Goal: Task Accomplishment & Management: Manage account settings

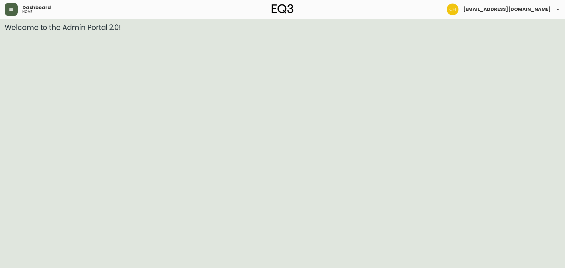
click at [10, 11] on icon "button" at bounding box center [11, 9] width 5 height 5
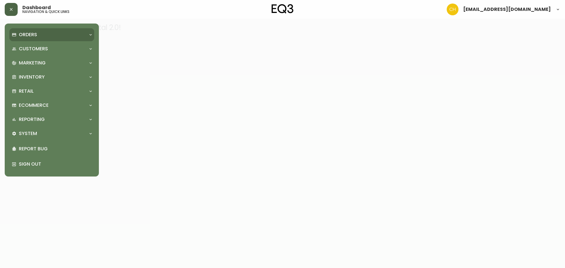
click at [22, 33] on p "Orders" at bounding box center [28, 34] width 18 height 6
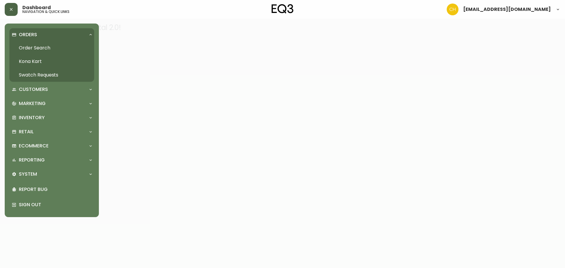
click at [27, 44] on link "Order Search" at bounding box center [51, 48] width 85 height 14
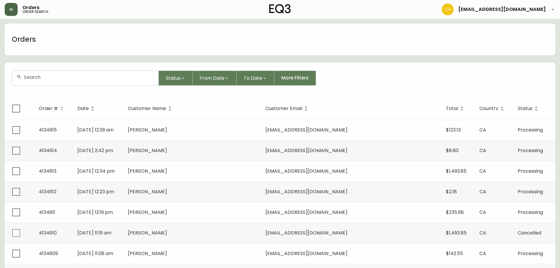
click at [61, 76] on input "text" at bounding box center [89, 77] width 130 height 6
type input "4134607"
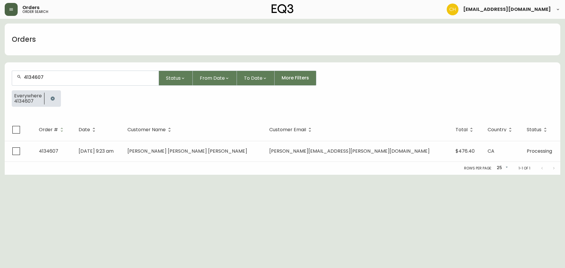
click at [188, 154] on td "[PERSON_NAME] [PERSON_NAME] [PERSON_NAME]" at bounding box center [194, 151] width 142 height 21
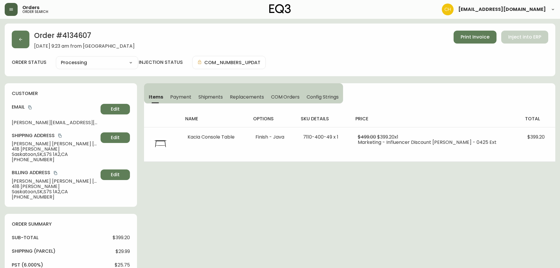
type input "Processing"
select select "PROCESSING"
click at [21, 44] on button "button" at bounding box center [21, 40] width 18 height 18
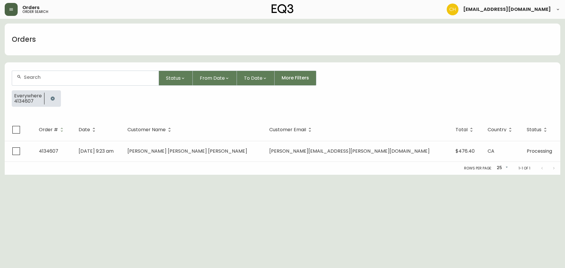
click at [34, 79] on input "text" at bounding box center [89, 77] width 130 height 6
type input "4134608"
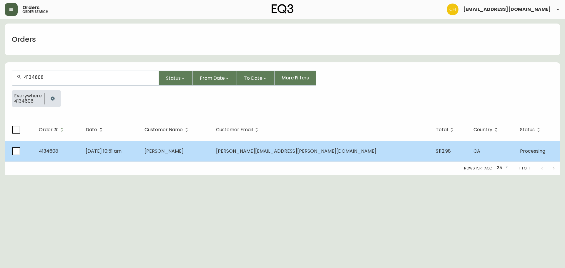
click at [184, 152] on span "[PERSON_NAME]" at bounding box center [163, 151] width 39 height 7
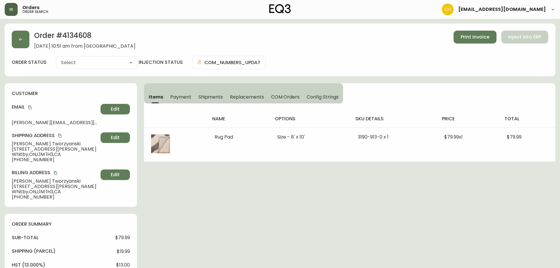
type input "Processing"
select select "PROCESSING"
drag, startPoint x: 30, startPoint y: 41, endPoint x: 19, endPoint y: 42, distance: 11.8
click at [23, 42] on div "Order # 4134608 [DATE] 10:51 am from CA_EN Print Invoice Inject into ERP" at bounding box center [280, 40] width 537 height 18
click at [19, 42] on button "button" at bounding box center [21, 40] width 18 height 18
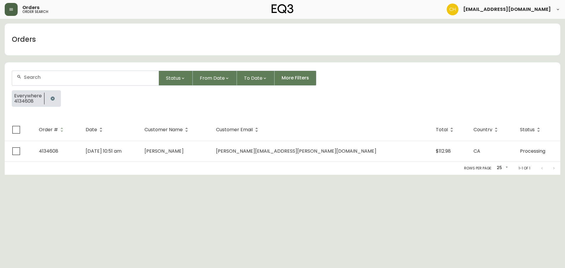
click at [36, 81] on div at bounding box center [85, 78] width 146 height 14
type input "4134609"
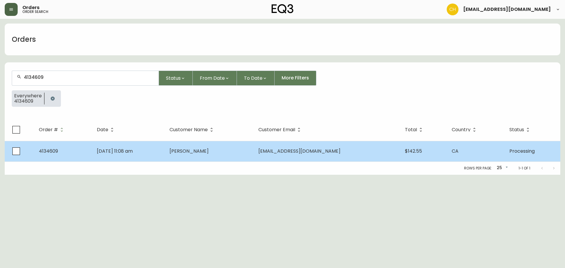
click at [215, 155] on td "[PERSON_NAME]" at bounding box center [209, 151] width 89 height 21
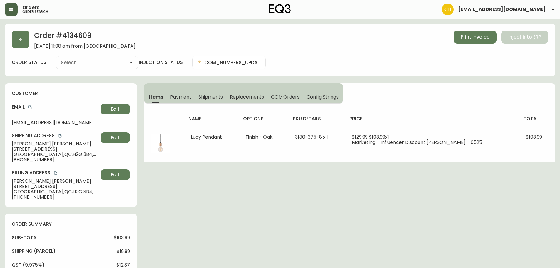
type input "Processing"
select select "PROCESSING"
click at [19, 42] on button "button" at bounding box center [21, 40] width 18 height 18
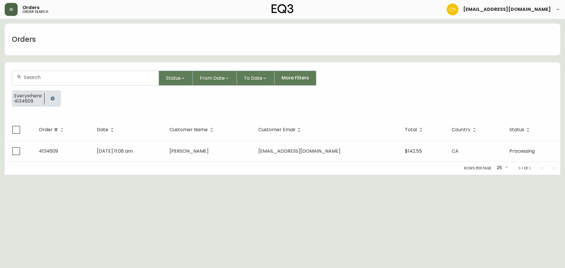
drag, startPoint x: 31, startPoint y: 79, endPoint x: 39, endPoint y: 78, distance: 7.6
click at [37, 78] on input "text" at bounding box center [89, 77] width 130 height 6
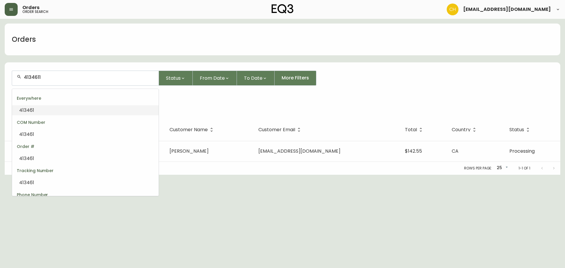
type input "4134611"
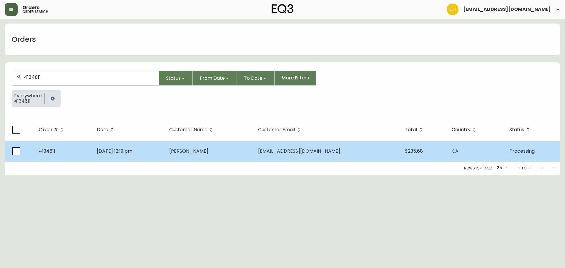
click at [246, 151] on td "[PERSON_NAME]" at bounding box center [208, 151] width 89 height 21
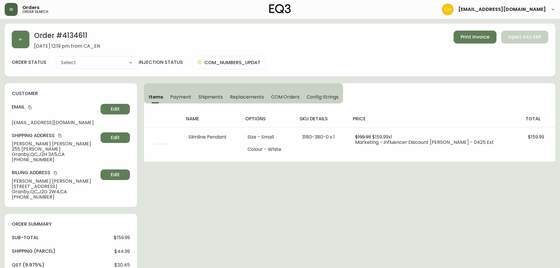
type input "Processing"
select select "PROCESSING"
click at [21, 43] on button "button" at bounding box center [21, 40] width 18 height 18
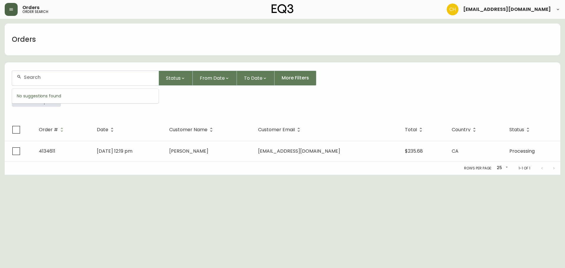
drag, startPoint x: 30, startPoint y: 75, endPoint x: 34, endPoint y: 75, distance: 3.2
click at [33, 75] on input "text" at bounding box center [89, 77] width 130 height 6
type input "4134613"
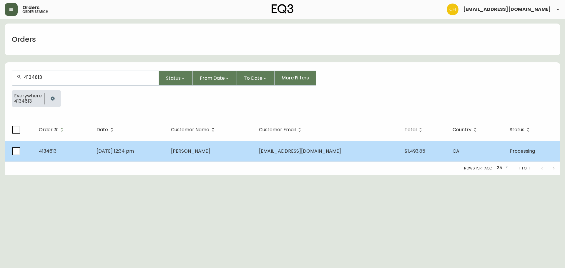
click at [209, 156] on td "[PERSON_NAME]" at bounding box center [210, 151] width 88 height 21
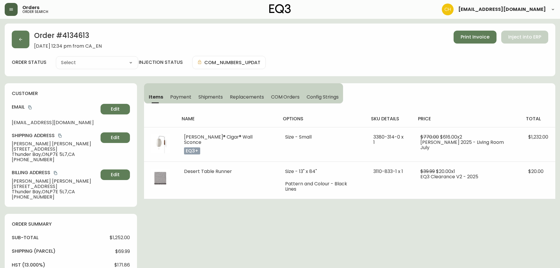
type input "Processing"
select select "PROCESSING"
click at [16, 38] on button "button" at bounding box center [21, 40] width 18 height 18
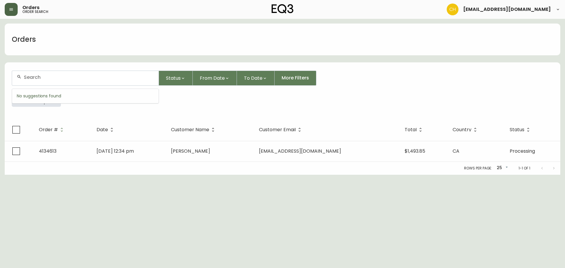
click at [38, 76] on input "text" at bounding box center [89, 77] width 130 height 6
type input "4134615"
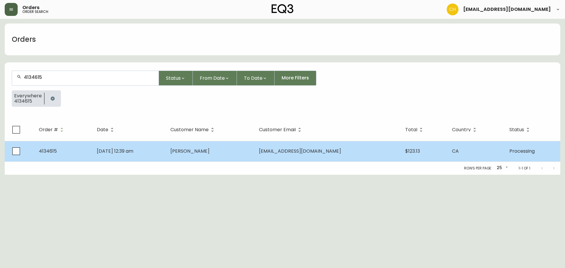
click at [212, 153] on td "[PERSON_NAME]" at bounding box center [210, 151] width 89 height 21
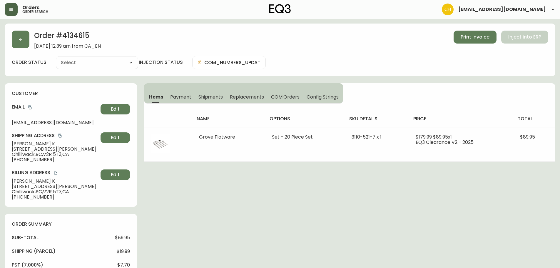
type input "Processing"
select select "PROCESSING"
click at [18, 41] on button "button" at bounding box center [21, 40] width 18 height 18
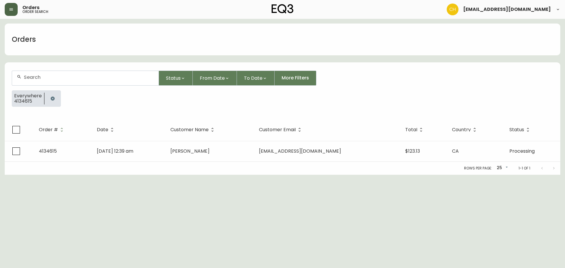
click at [33, 73] on div at bounding box center [85, 78] width 146 height 14
type input "4134606"
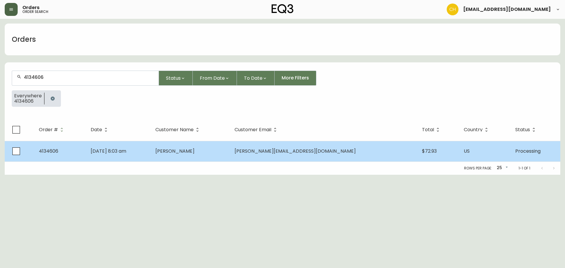
click at [150, 151] on td "[DATE] 8:03 am" at bounding box center [118, 151] width 64 height 21
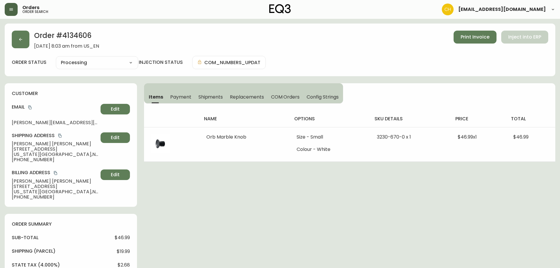
type input "Processing"
select select "PROCESSING"
